Goal: Find contact information: Find contact information

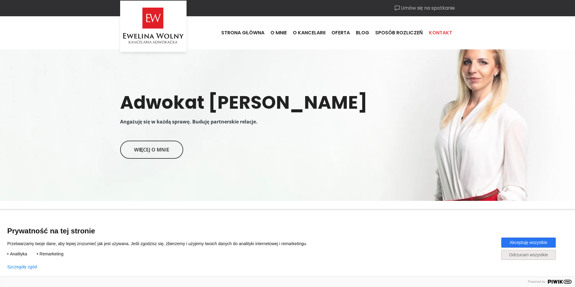
click at [443, 27] on link "Kontakt" at bounding box center [440, 33] width 29 height 16
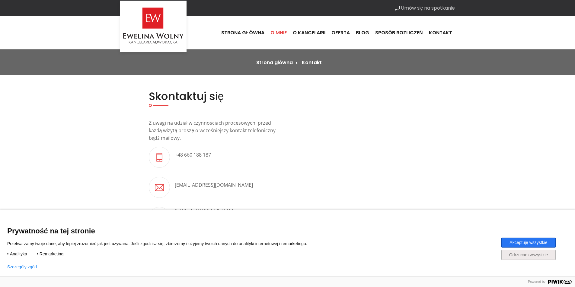
click at [290, 30] on link "O mnie" at bounding box center [278, 33] width 22 height 16
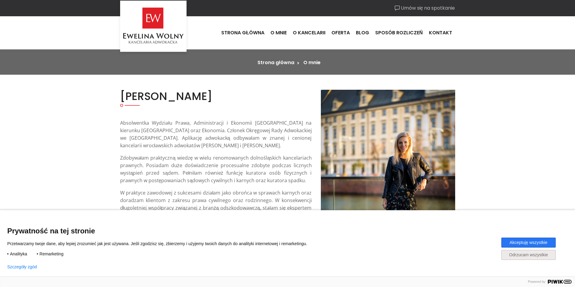
click at [410, 142] on img at bounding box center [388, 191] width 134 height 202
